Goal: Task Accomplishment & Management: Manage account settings

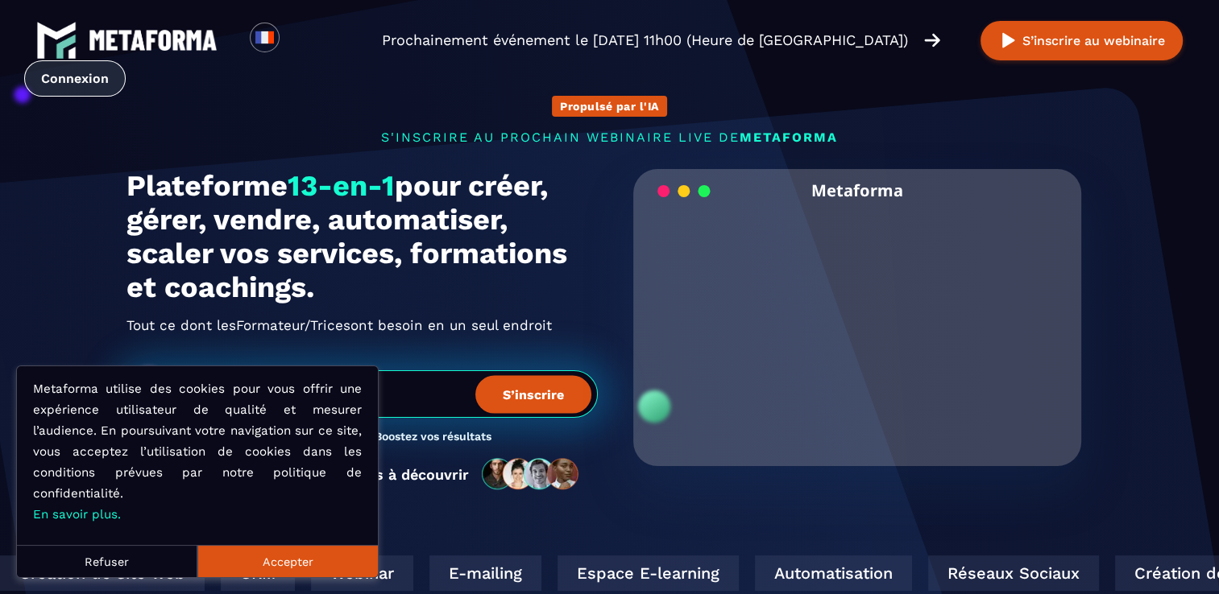
click at [88, 80] on link "Connexion" at bounding box center [74, 78] width 101 height 36
click at [318, 558] on button "Accepter" at bounding box center [287, 561] width 180 height 32
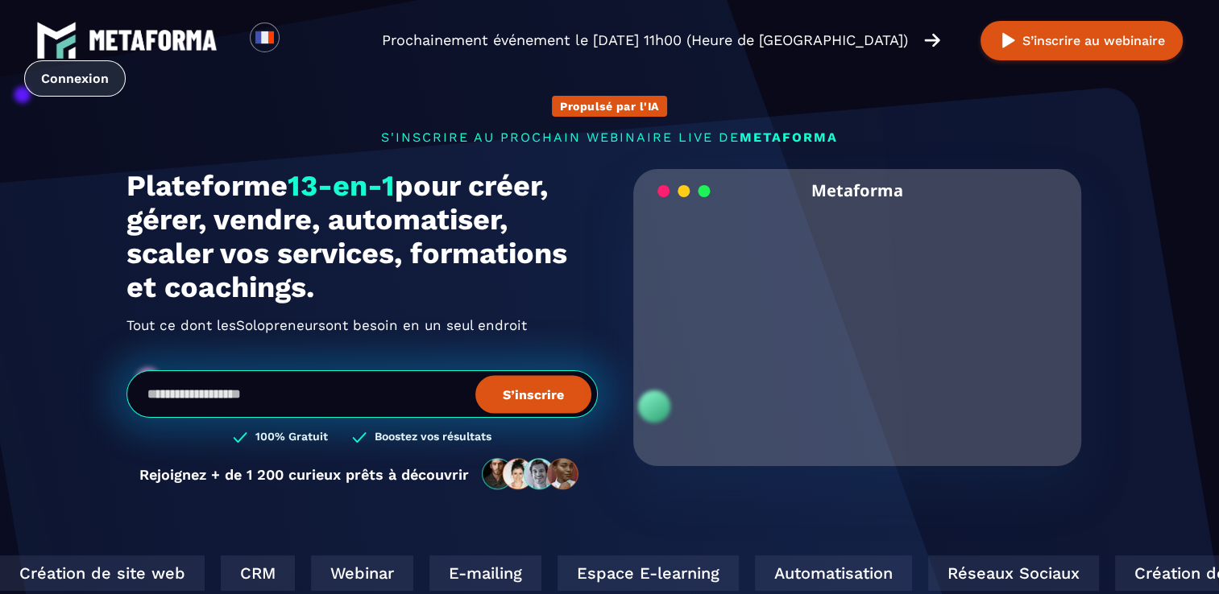
click at [72, 66] on link "Connexion" at bounding box center [74, 78] width 101 height 36
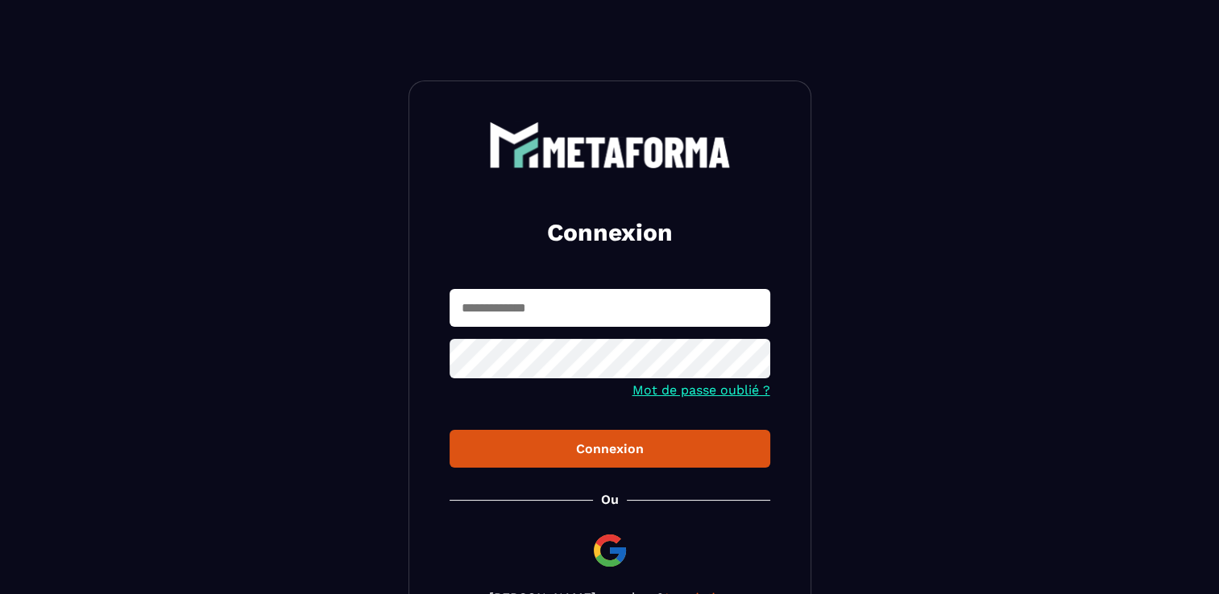
click at [511, 313] on input "text" at bounding box center [609, 308] width 321 height 38
type input "**********"
click at [613, 449] on div "Connexion" at bounding box center [609, 448] width 295 height 15
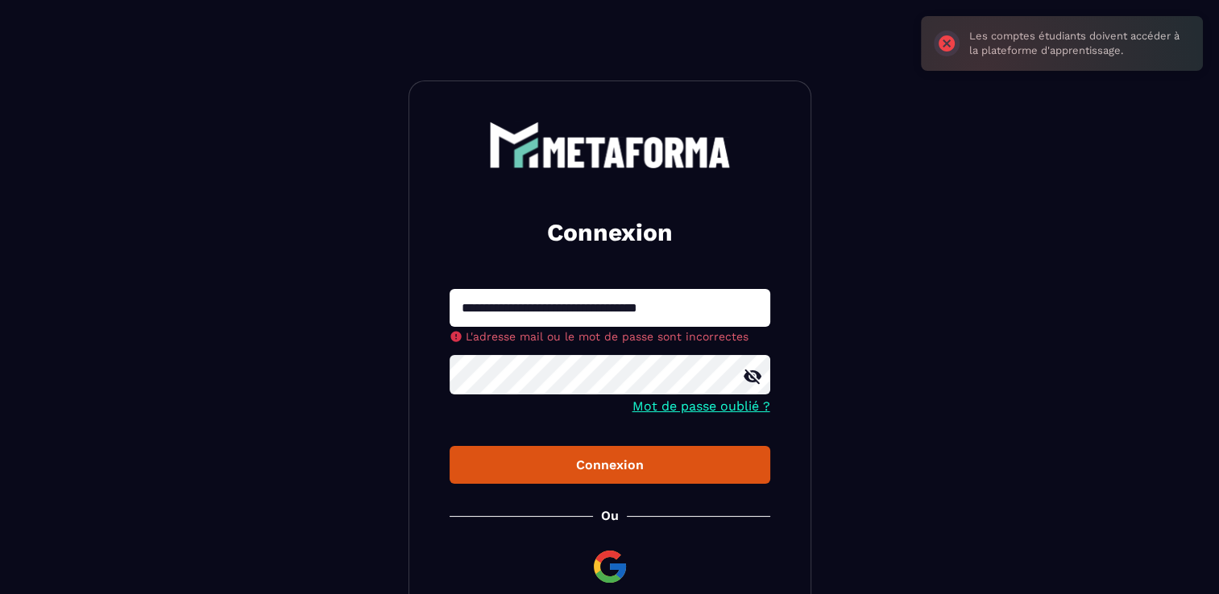
click at [754, 378] on icon at bounding box center [752, 376] width 19 height 19
